Goal: Task Accomplishment & Management: Complete application form

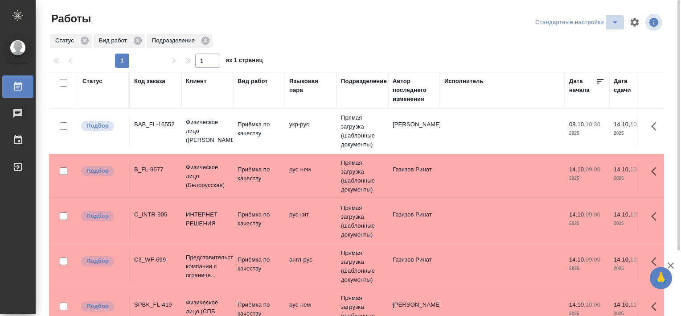
click at [615, 23] on icon "split button" at bounding box center [615, 22] width 11 height 11
click at [598, 45] on li "В работе" at bounding box center [578, 40] width 91 height 14
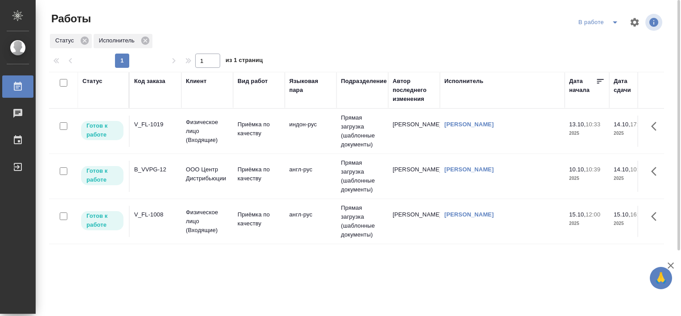
click at [148, 120] on div "V_FL-1019" at bounding box center [155, 124] width 43 height 9
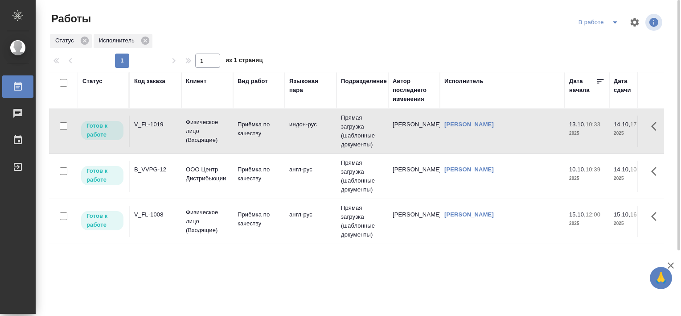
click at [148, 120] on div "V_FL-1019" at bounding box center [155, 124] width 43 height 9
click at [144, 165] on div "B_VVPG-12" at bounding box center [155, 169] width 43 height 9
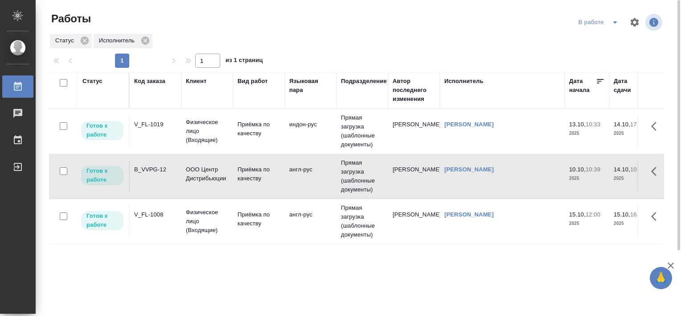
click at [144, 165] on div "B_VVPG-12" at bounding box center [155, 169] width 43 height 9
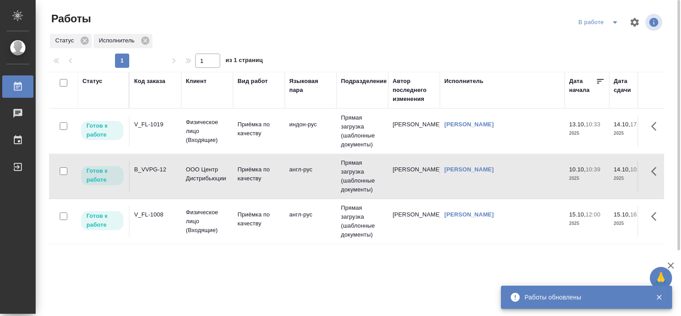
click at [611, 20] on icon "split button" at bounding box center [615, 22] width 11 height 11
click at [591, 39] on li "Стандартные настройки" at bounding box center [600, 40] width 86 height 14
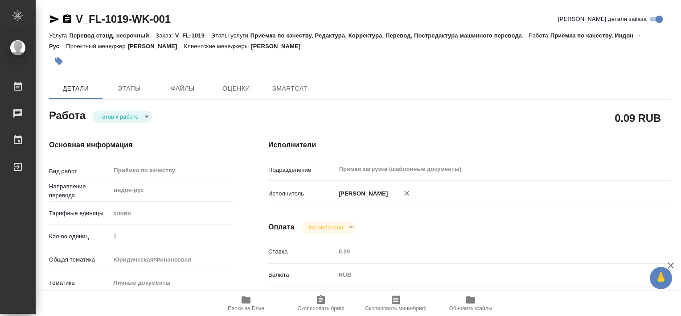
type textarea "x"
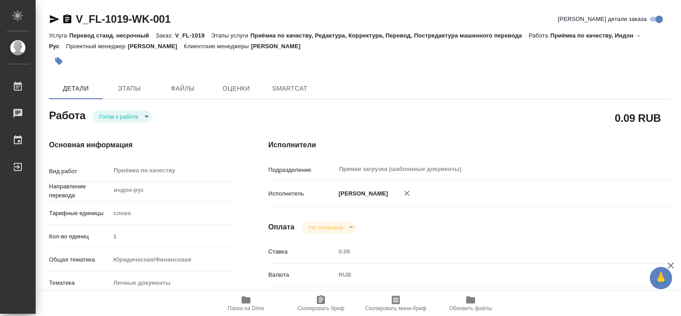
type textarea "x"
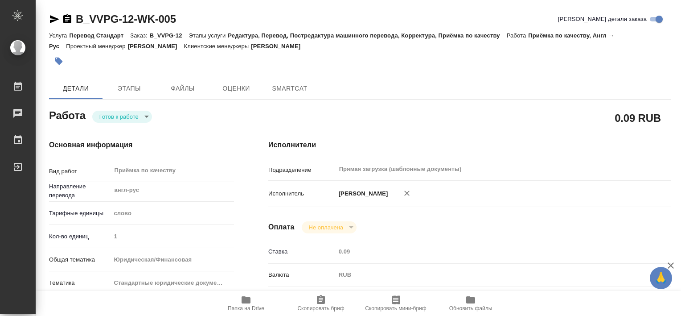
type textarea "x"
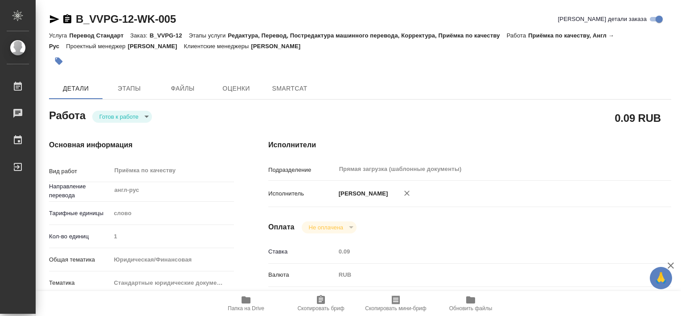
type textarea "x"
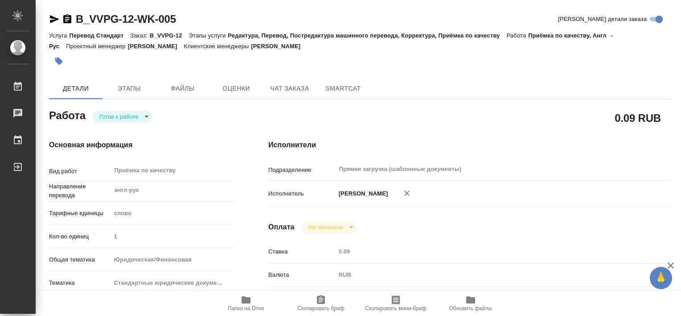
type textarea "x"
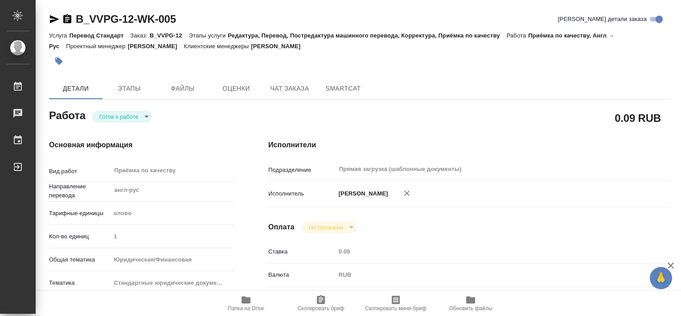
click at [254, 304] on span "Папка на Drive" at bounding box center [246, 302] width 64 height 17
type textarea "x"
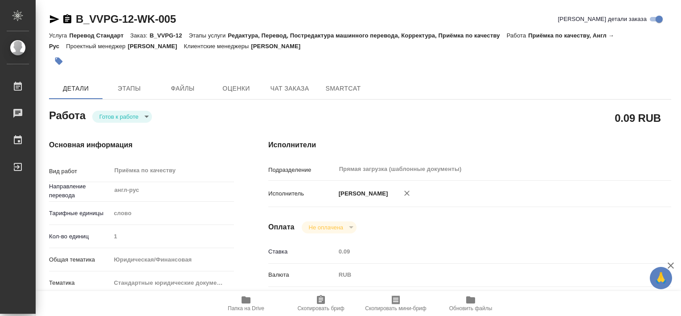
type textarea "x"
click at [438, 61] on div at bounding box center [256, 61] width 415 height 20
click at [131, 87] on span "Этапы" at bounding box center [129, 88] width 43 height 11
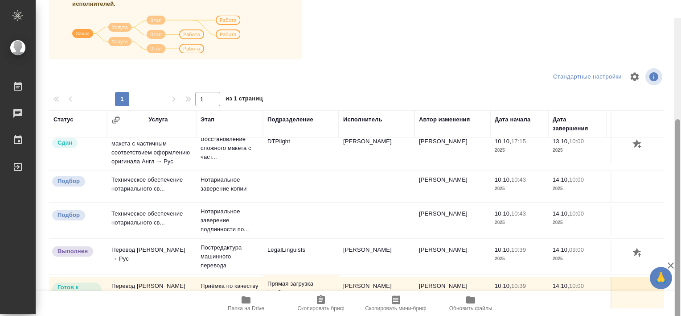
scroll to position [149, 0]
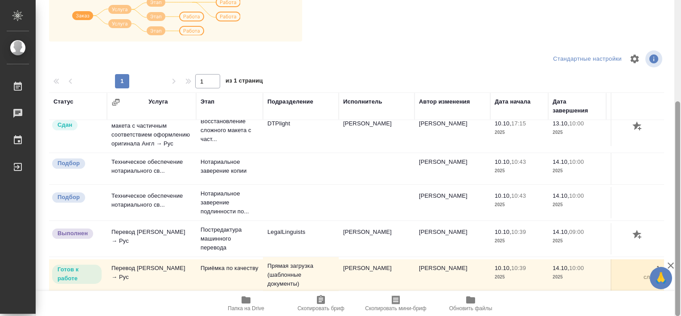
drag, startPoint x: 679, startPoint y: 184, endPoint x: 681, endPoint y: 268, distance: 84.3
click at [681, 268] on html "🙏 .cls-1 fill:#fff; AWATERA Tretyakova Valeriya Работы 0 Чаты График Выйти B_VV…" at bounding box center [340, 158] width 681 height 316
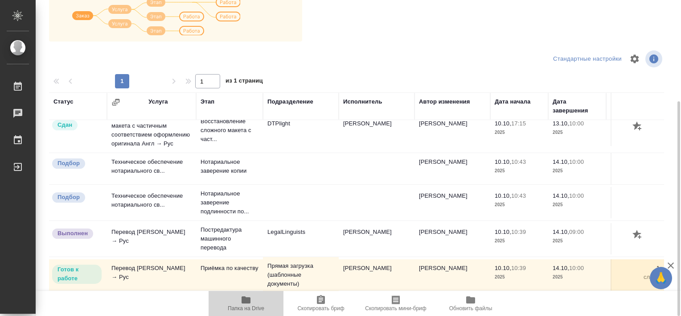
click at [250, 299] on icon "button" at bounding box center [246, 299] width 9 height 7
click at [243, 296] on icon "button" at bounding box center [246, 299] width 9 height 7
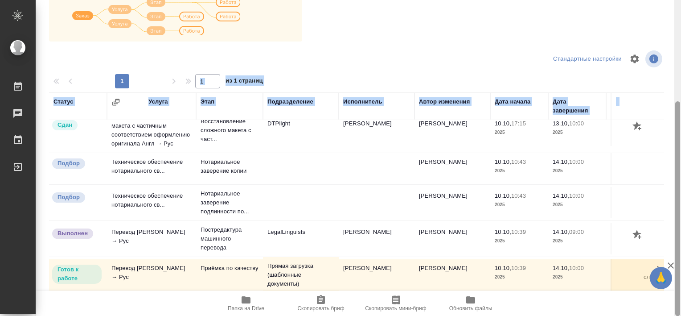
drag, startPoint x: 681, startPoint y: 155, endPoint x: 681, endPoint y: 62, distance: 92.7
click at [681, 62] on html "🙏 .cls-1 fill:#fff; AWATERA Tretyakova Valeriya Работы 0 Чаты График Выйти B_VV…" at bounding box center [340, 158] width 681 height 316
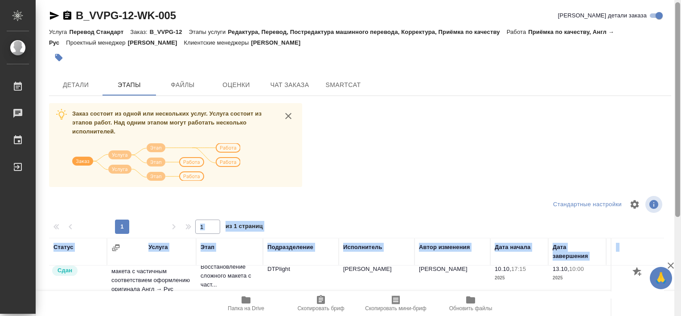
scroll to position [0, 0]
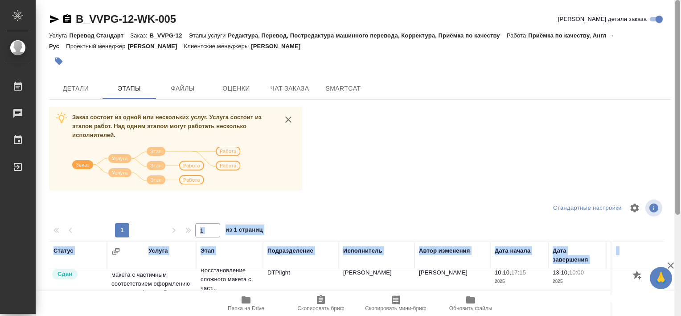
drag, startPoint x: 677, startPoint y: 134, endPoint x: 681, endPoint y: 30, distance: 104.3
click at [681, 30] on html "🙏 .cls-1 fill:#fff; AWATERA Tretyakova Valeriya Работы 0 Чаты График Выйти B_VV…" at bounding box center [340, 158] width 681 height 316
click at [60, 64] on icon "button" at bounding box center [59, 61] width 8 height 8
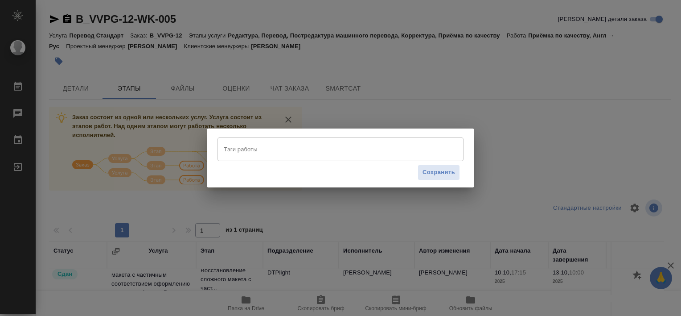
click at [244, 144] on input "Тэги работы" at bounding box center [331, 148] width 221 height 15
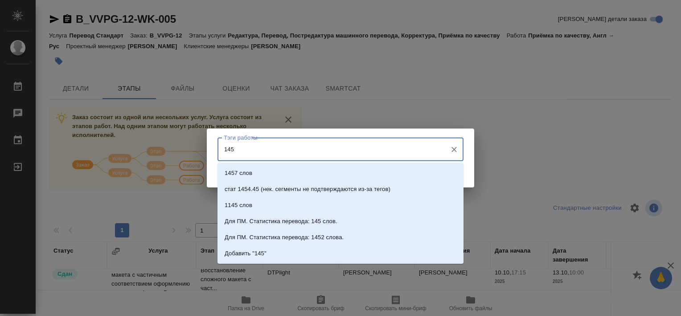
type input "1453"
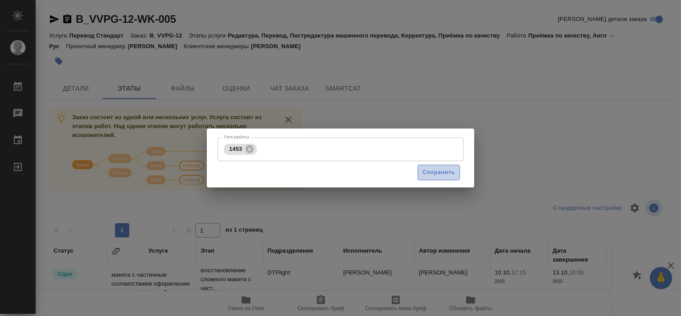
click at [446, 172] on span "Сохранить" at bounding box center [438, 172] width 33 height 10
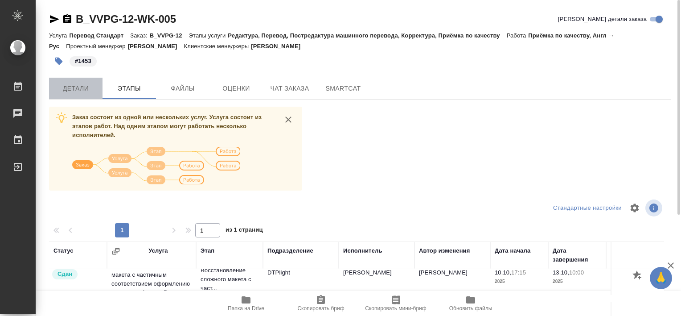
click at [82, 92] on span "Детали" at bounding box center [75, 88] width 43 height 11
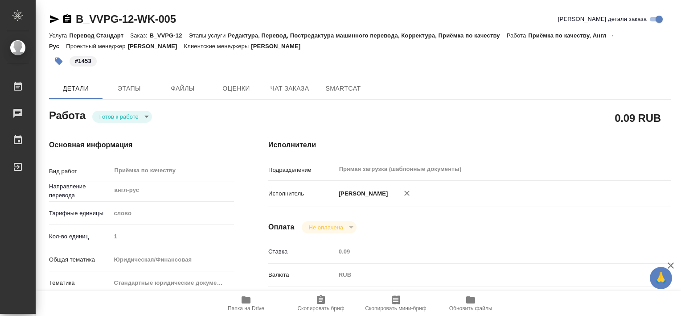
type textarea "x"
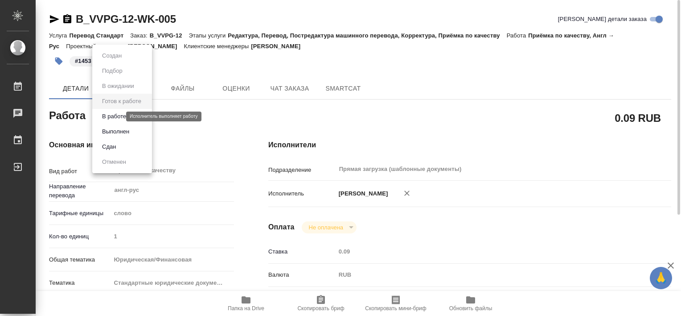
click at [117, 114] on body "🙏 .cls-1 fill:#fff; AWATERA Tretyakova Valeriya Работы 0 Чаты График Выйти B_VV…" at bounding box center [340, 158] width 681 height 316
type textarea "x"
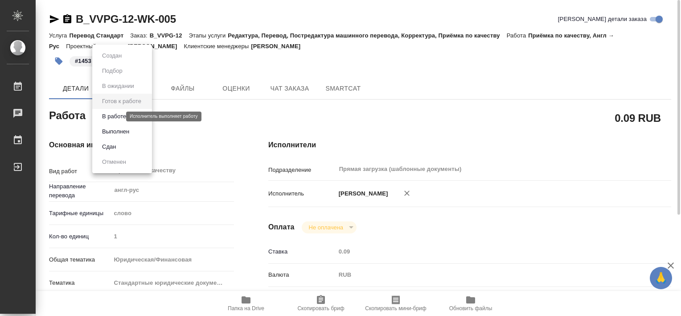
type textarea "x"
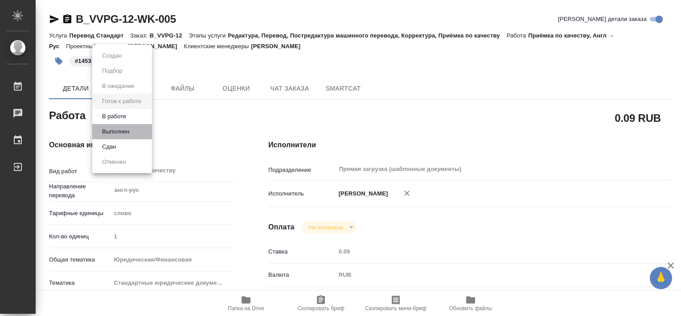
click at [121, 125] on li "Выполнен" at bounding box center [122, 131] width 60 height 15
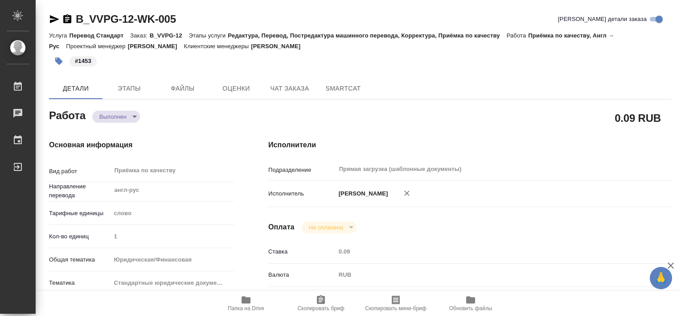
type textarea "x"
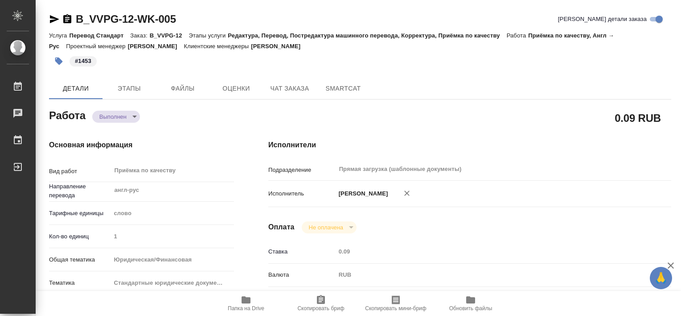
type textarea "x"
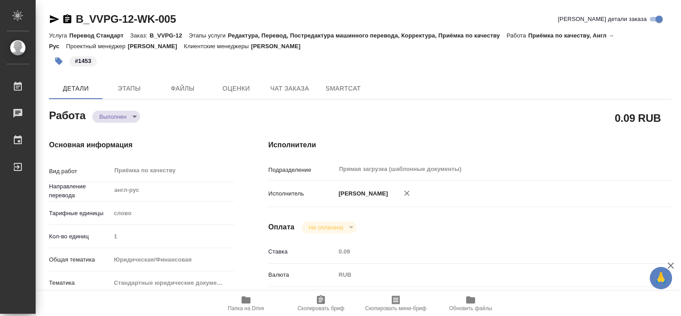
type textarea "x"
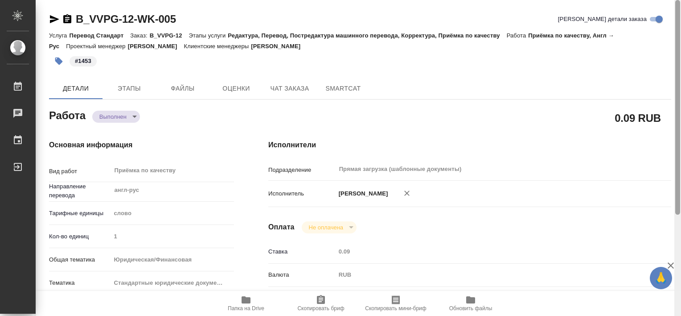
scroll to position [316, 0]
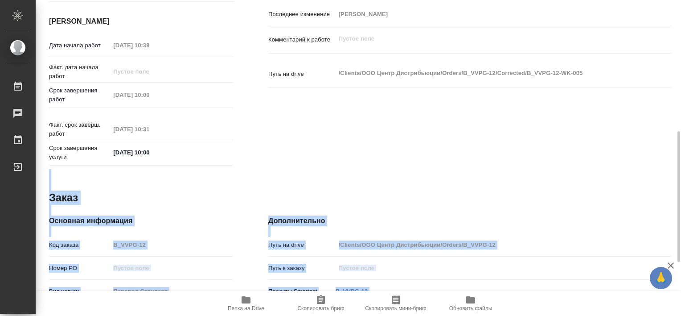
drag, startPoint x: 681, startPoint y: 87, endPoint x: 682, endPoint y: 140, distance: 53.1
click at [681, 140] on html "🙏 .cls-1 fill:#fff; AWATERA Tretyakova Valeriya Работы 0 Чаты График Выйти B_VV…" at bounding box center [340, 158] width 681 height 316
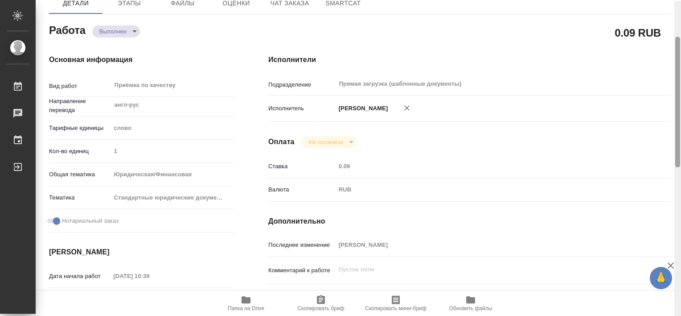
scroll to position [1, 0]
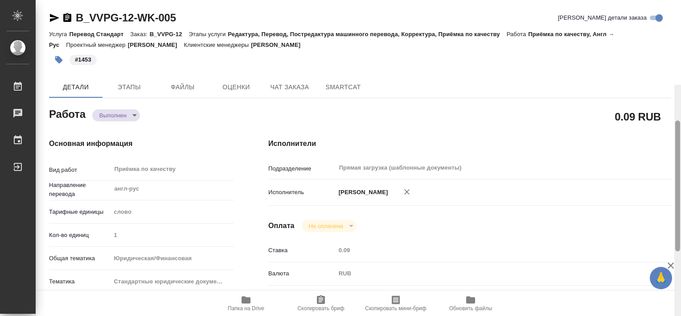
drag, startPoint x: 677, startPoint y: 205, endPoint x: 680, endPoint y: 49, distance: 155.6
click at [680, 85] on div at bounding box center [677, 243] width 7 height 316
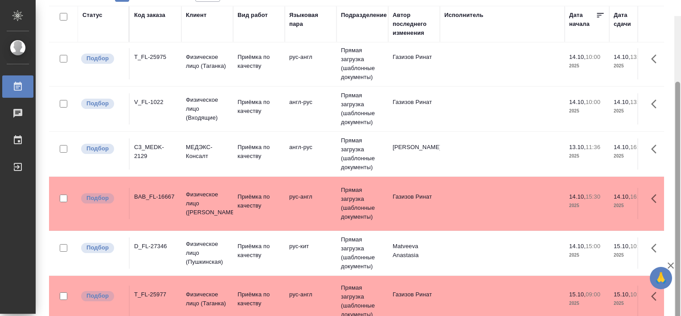
scroll to position [82, 0]
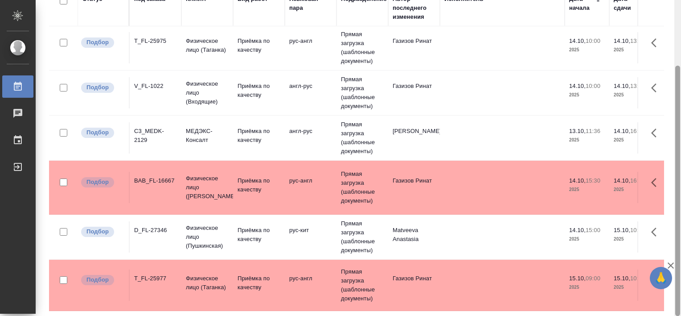
drag, startPoint x: 676, startPoint y: 241, endPoint x: 681, endPoint y: 293, distance: 51.9
click at [681, 293] on html "🙏 .cls-1 fill:#fff; AWATERA Tretyakova Valeriya Работы 0 Чаты График Выйти Рабо…" at bounding box center [340, 158] width 681 height 316
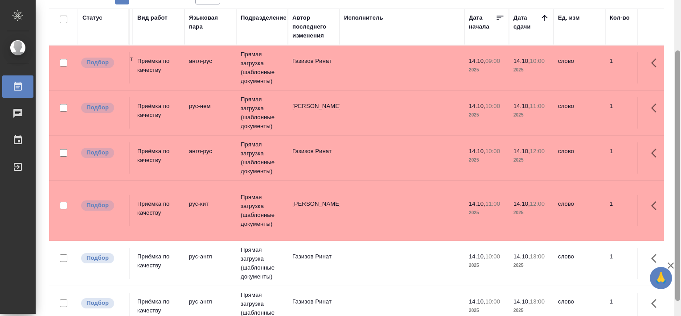
scroll to position [64, 0]
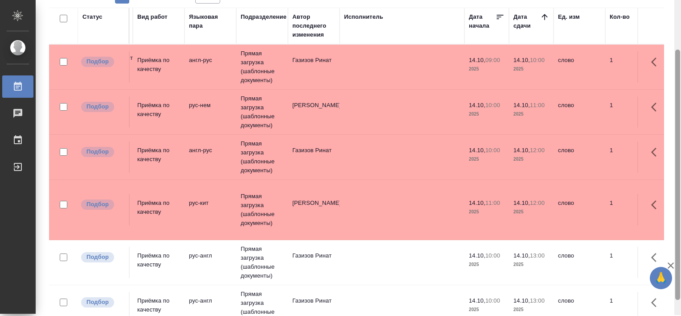
drag, startPoint x: 679, startPoint y: 148, endPoint x: 681, endPoint y: 134, distance: 13.9
click at [681, 134] on html "🙏 .cls-1 fill:#fff; AWATERA Tretyakova Valeriya Работы 0 Чаты График Выйти Рабо…" at bounding box center [340, 158] width 681 height 316
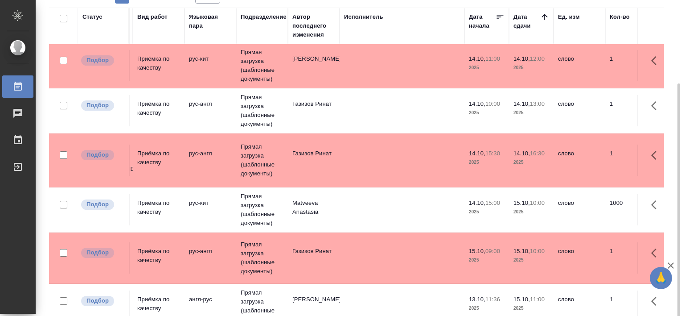
scroll to position [82, 0]
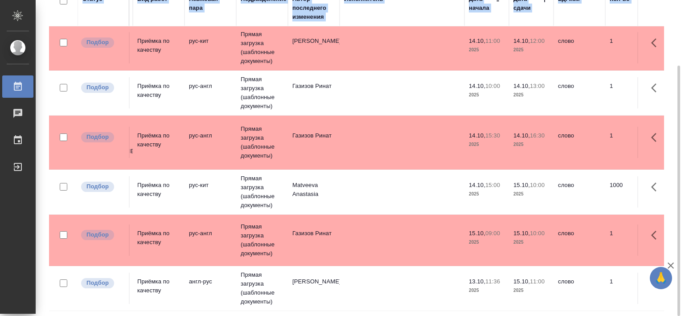
drag, startPoint x: 681, startPoint y: 177, endPoint x: 682, endPoint y: 196, distance: 18.8
click at [681, 196] on html "🙏 .cls-1 fill:#fff; AWATERA [PERSON_NAME] Работы 0 Чаты График Выйти Работы Ста…" at bounding box center [340, 158] width 681 height 316
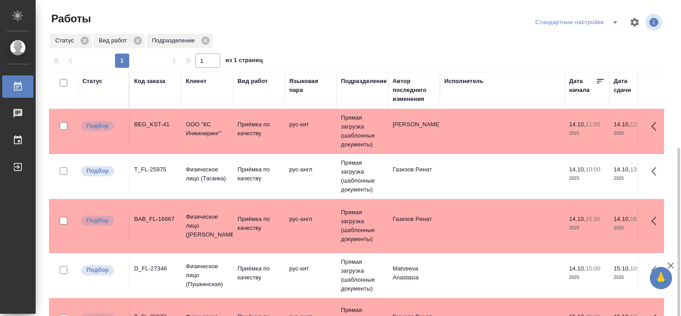
scroll to position [82, 0]
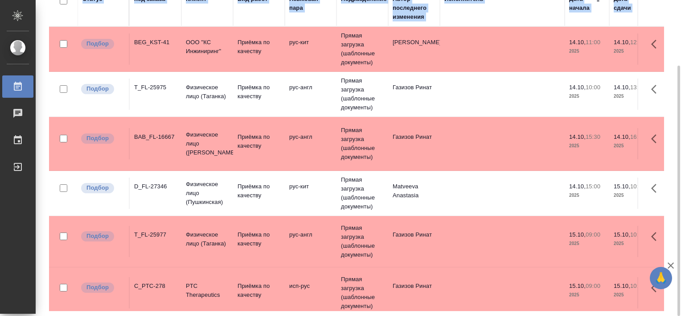
drag, startPoint x: 681, startPoint y: 167, endPoint x: 682, endPoint y: 228, distance: 61.1
click at [681, 228] on html "🙏 .cls-1 fill:#fff; AWATERA [PERSON_NAME] Работы 0 Чаты График Выйти Работы Ста…" at bounding box center [340, 158] width 681 height 316
drag, startPoint x: 680, startPoint y: 213, endPoint x: 682, endPoint y: 243, distance: 30.4
click at [681, 243] on html "🙏 .cls-1 fill:#fff; AWATERA [PERSON_NAME] Работы 0 Чаты График Выйти Работы Ста…" at bounding box center [340, 158] width 681 height 316
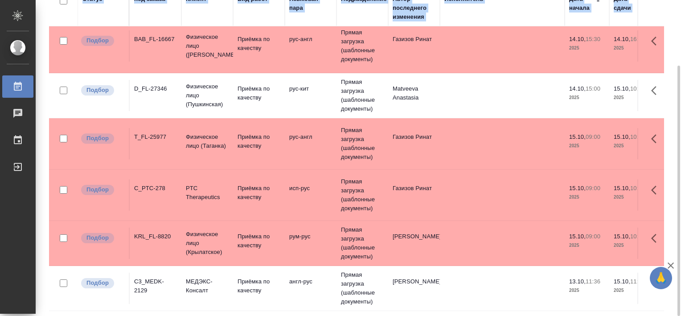
scroll to position [0, 0]
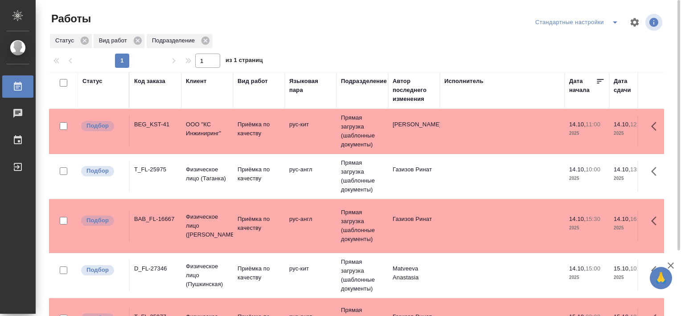
click at [158, 169] on div "T_FL-25975" at bounding box center [155, 169] width 43 height 9
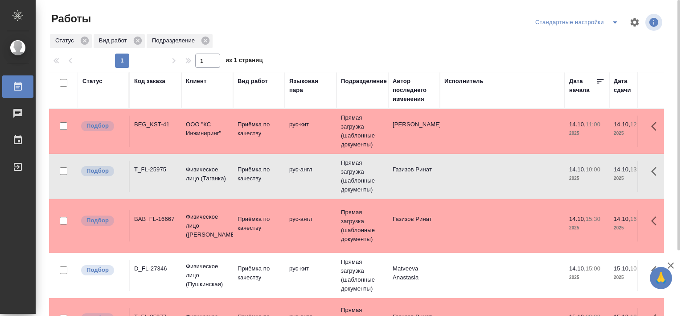
click at [158, 169] on div "T_FL-25975" at bounding box center [155, 169] width 43 height 9
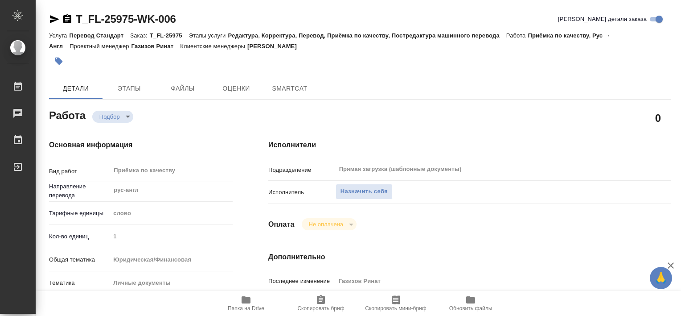
type textarea "x"
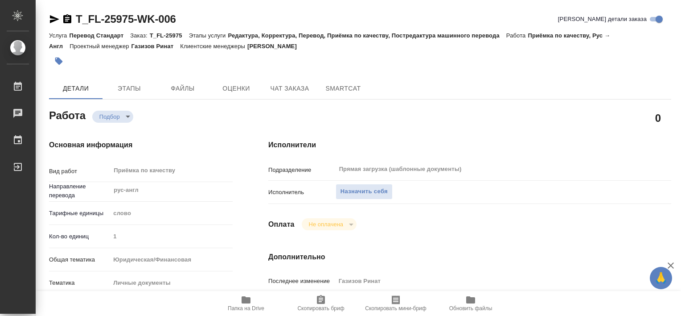
type textarea "x"
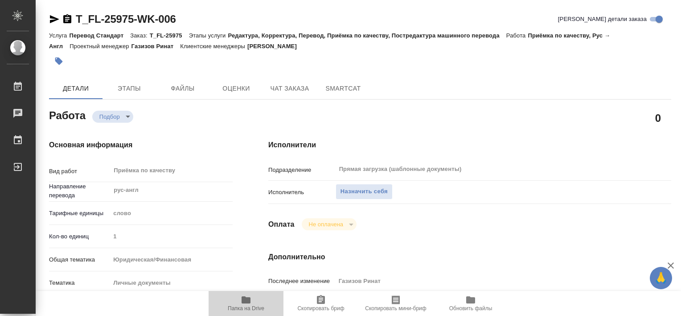
click at [244, 302] on icon "button" at bounding box center [246, 299] width 9 height 7
type textarea "x"
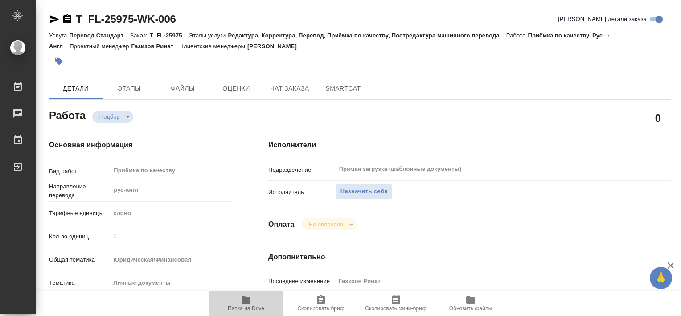
type textarea "x"
click at [248, 303] on icon "button" at bounding box center [246, 299] width 11 height 11
